Goal: Entertainment & Leisure: Consume media (video, audio)

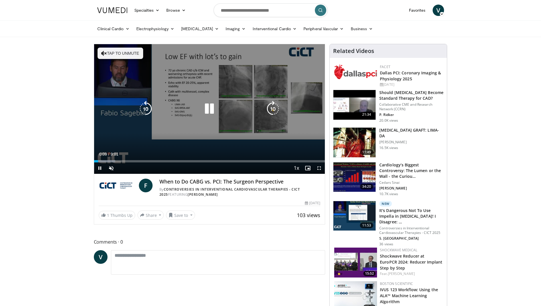
click at [105, 52] on icon "Video Player" at bounding box center [104, 53] width 6 height 6
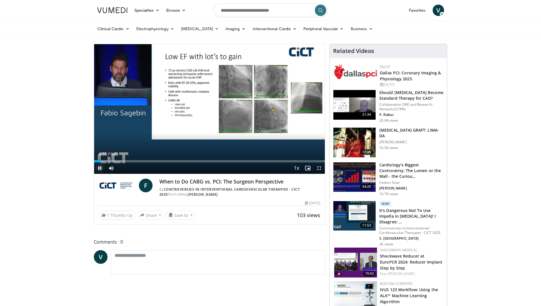
click at [101, 170] on span "Video Player" at bounding box center [99, 167] width 11 height 11
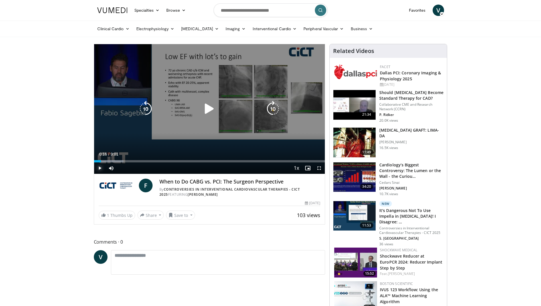
click at [98, 169] on span "Video Player" at bounding box center [99, 167] width 11 height 11
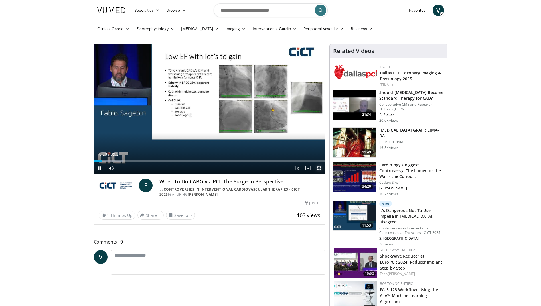
click at [319, 168] on span "Video Player" at bounding box center [318, 167] width 11 height 11
